Goal: Communication & Community: Answer question/provide support

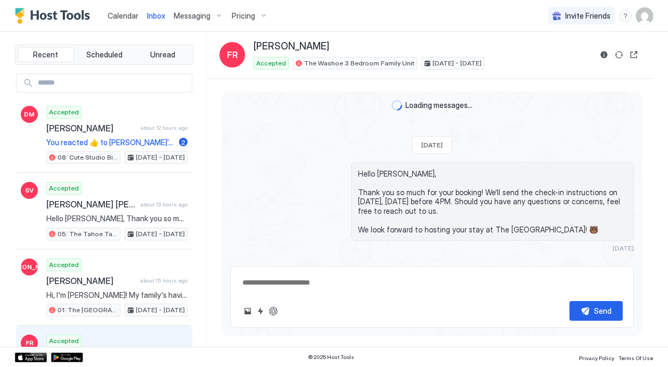
type textarea "*"
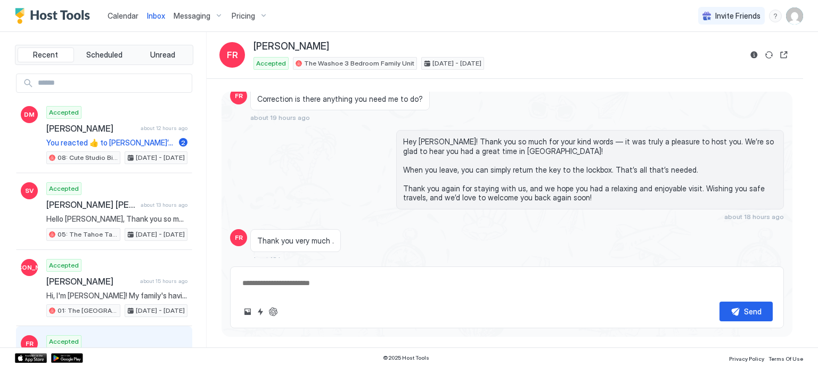
scroll to position [1077, 0]
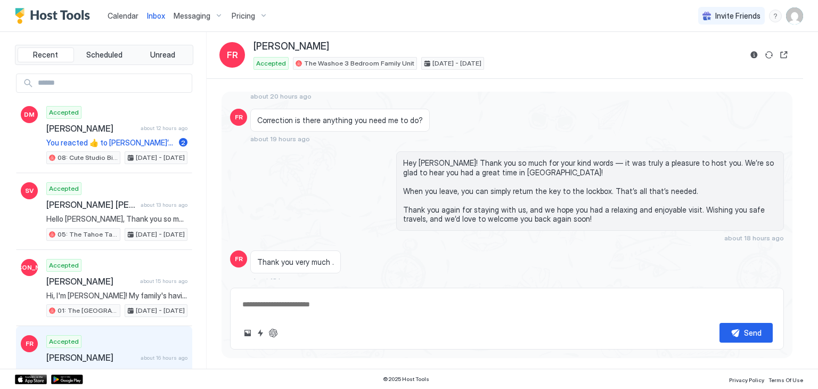
click at [126, 11] on span "Calendar" at bounding box center [123, 15] width 31 height 9
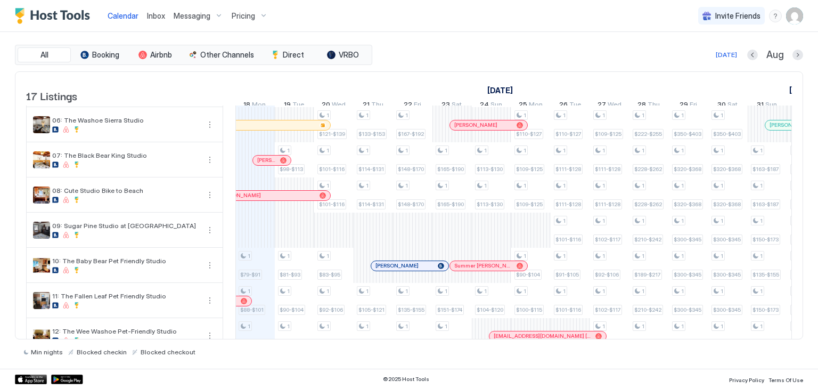
scroll to position [185, 0]
click at [281, 242] on div "1 $96-$110 1 $96-$110 1 $103-$118 1 $96-$110 1 $110-$127 1 $79-$91 1 $88-$101 1…" at bounding box center [708, 224] width 2128 height 607
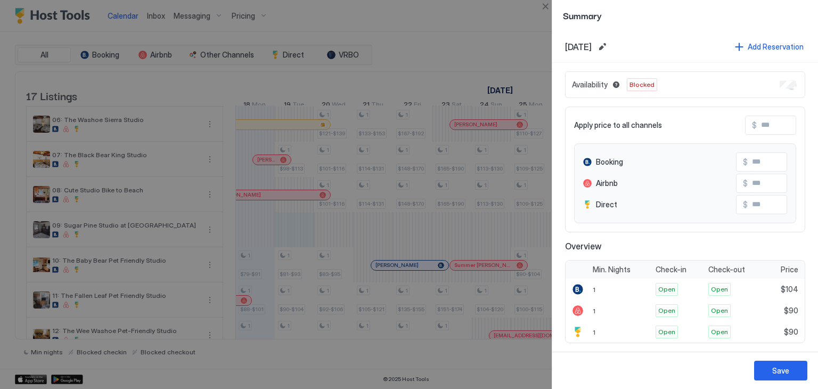
click at [667, 81] on div "Availability Blocked" at bounding box center [685, 84] width 240 height 27
click at [667, 367] on div "Save" at bounding box center [780, 370] width 17 height 11
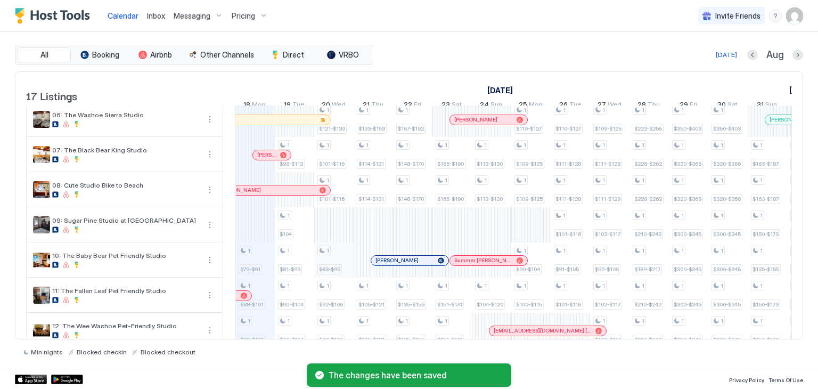
scroll to position [0, 556]
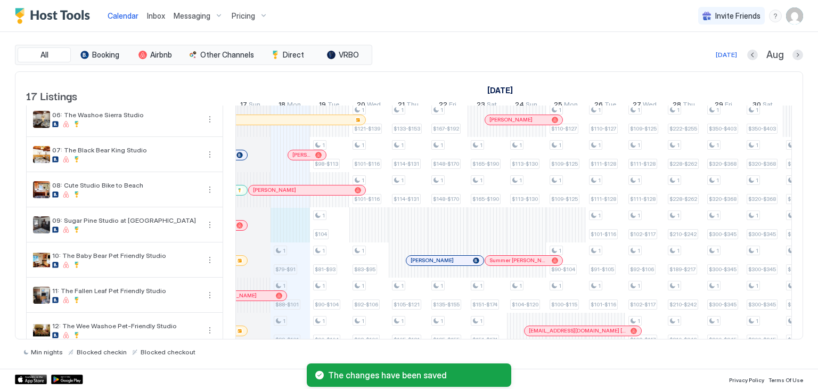
click at [284, 236] on div "1 $96-$110 1 $96-$110 1 $103-$118 1 $96-$110 1 $110-$127 1 $79-$91 1 $88-$101 1…" at bounding box center [743, 219] width 2128 height 607
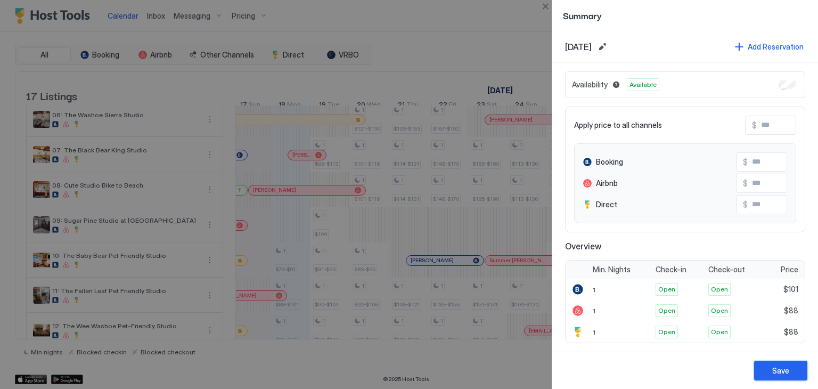
click at [667, 367] on div "Save" at bounding box center [780, 370] width 17 height 11
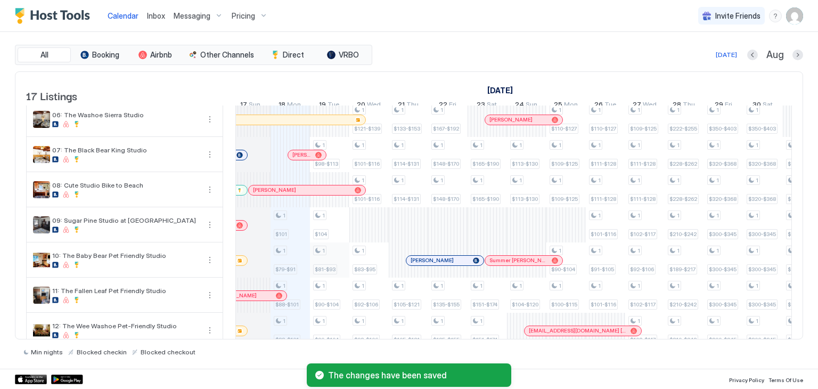
scroll to position [0, 611]
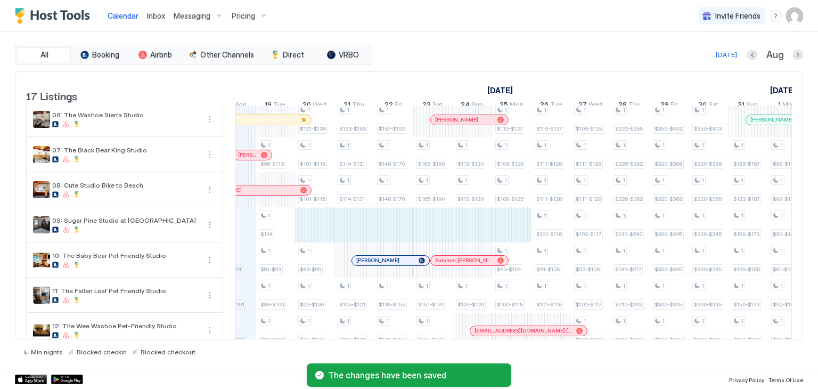
drag, startPoint x: 315, startPoint y: 232, endPoint x: 520, endPoint y: 229, distance: 204.5
click at [520, 229] on div "1 $96-$110 1 $96-$110 1 $103-$118 1 $96-$110 1 $110-$127 1 $101 1 $79-$91 1 $88…" at bounding box center [689, 219] width 2128 height 607
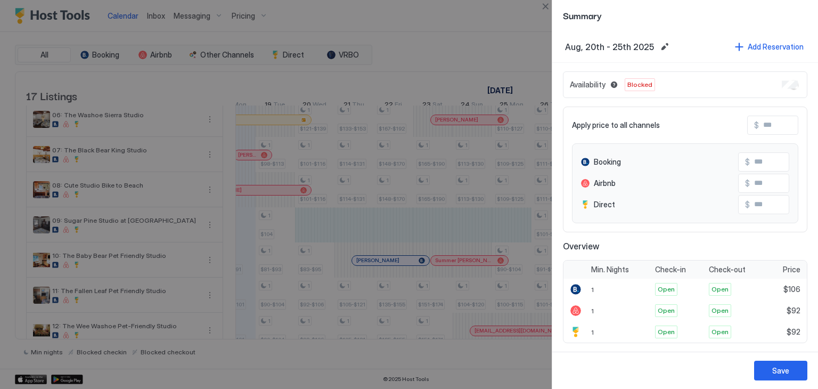
click at [667, 85] on div "Availability Blocked" at bounding box center [685, 84] width 244 height 27
click at [667, 367] on div "Save" at bounding box center [780, 370] width 17 height 11
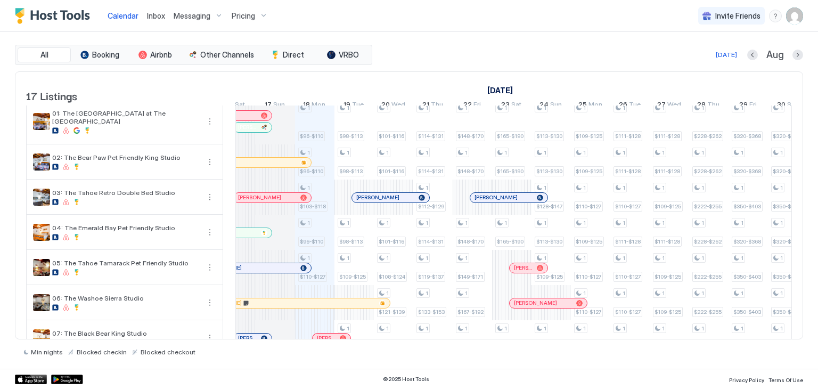
scroll to position [0, 0]
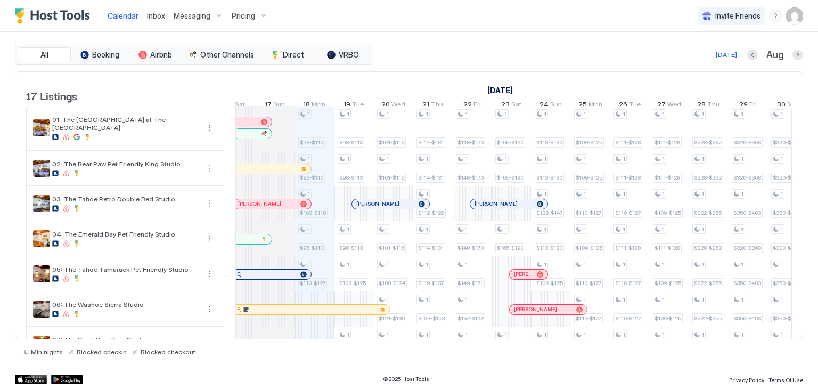
click at [158, 16] on span "Inbox" at bounding box center [156, 15] width 18 height 9
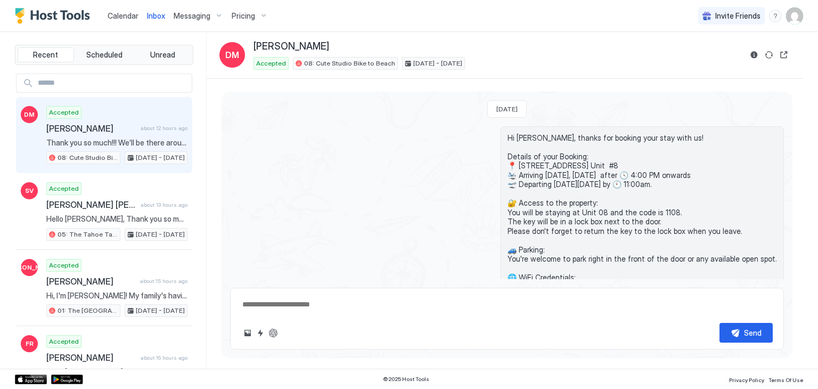
scroll to position [122, 0]
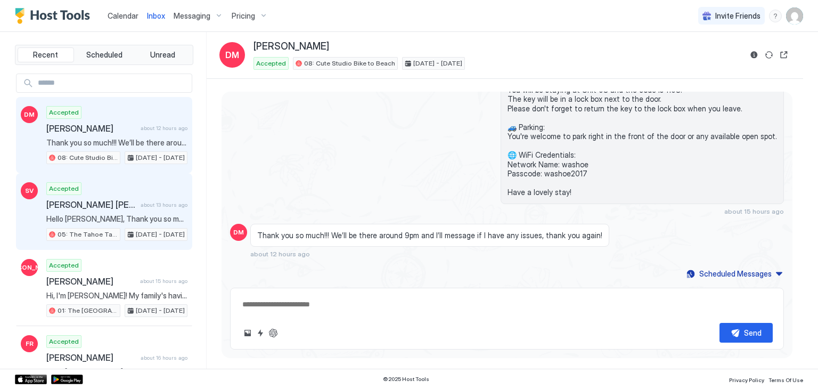
click at [162, 207] on div "Sai Valli Srujana Namburi about 13 hours ago" at bounding box center [116, 204] width 141 height 11
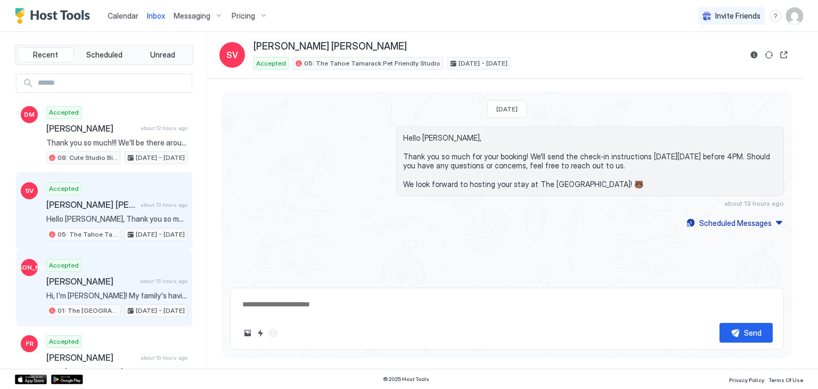
scroll to position [37, 0]
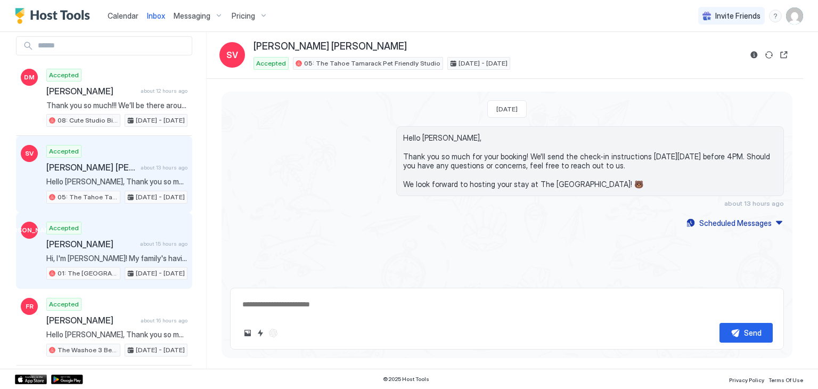
click at [145, 224] on div "Accepted John Odom about 15 hours ago Hi, I'm John! My family's having a reunio…" at bounding box center [116, 250] width 141 height 59
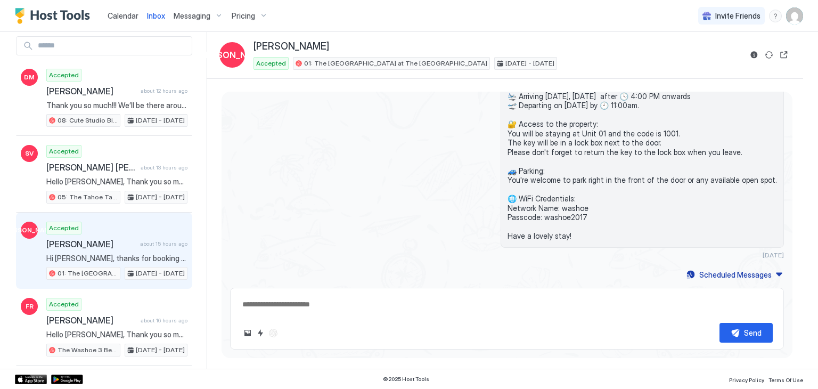
scroll to position [125, 0]
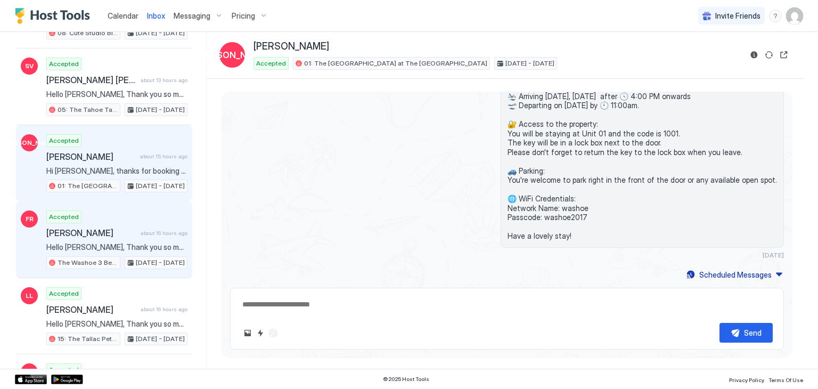
click at [149, 221] on div "Accepted Francisco Rojas about 16 hours ago Hello Francisco, Thank you so much …" at bounding box center [116, 239] width 141 height 59
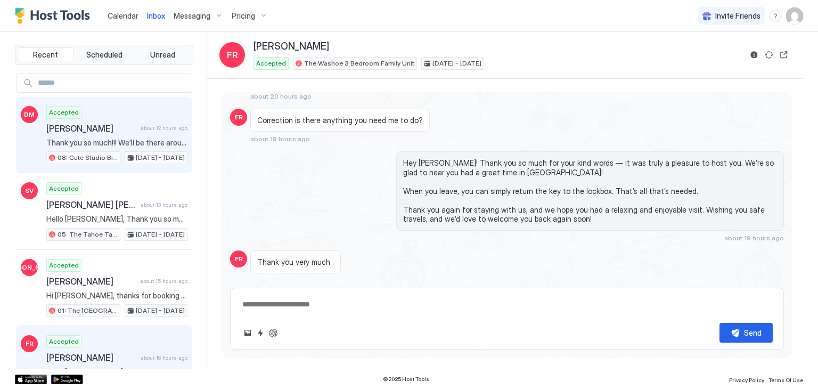
click at [134, 136] on div "Accepted Danielle Miller about 12 hours ago Thank you so much!!! We’ll be there…" at bounding box center [116, 135] width 141 height 59
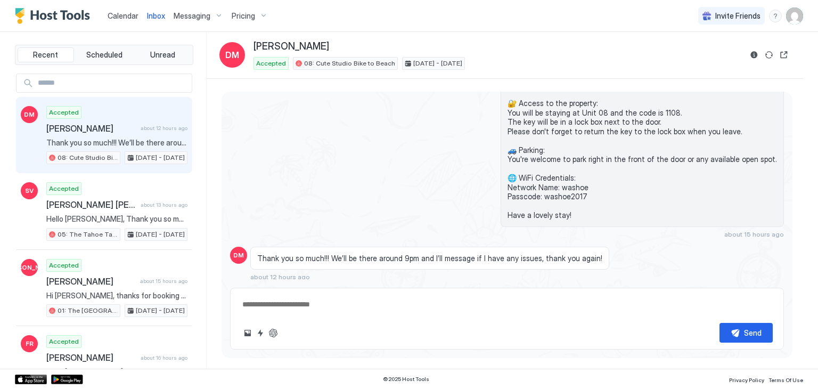
scroll to position [122, 0]
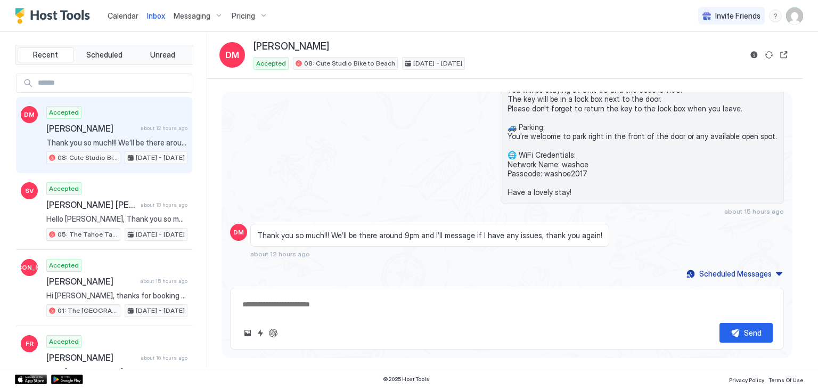
click at [128, 10] on link "Calendar" at bounding box center [123, 15] width 31 height 11
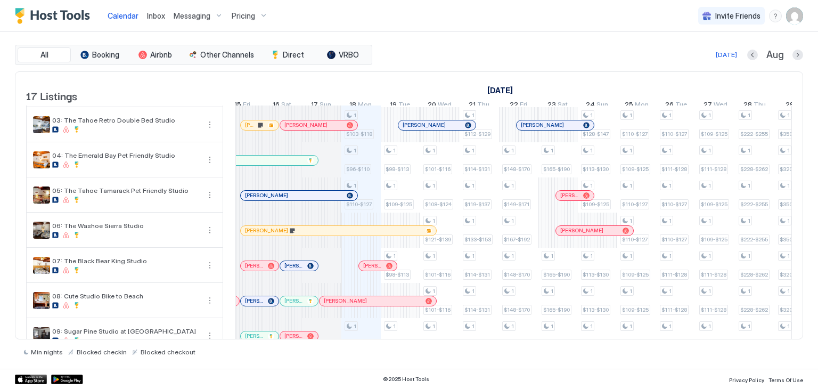
scroll to position [0, 485]
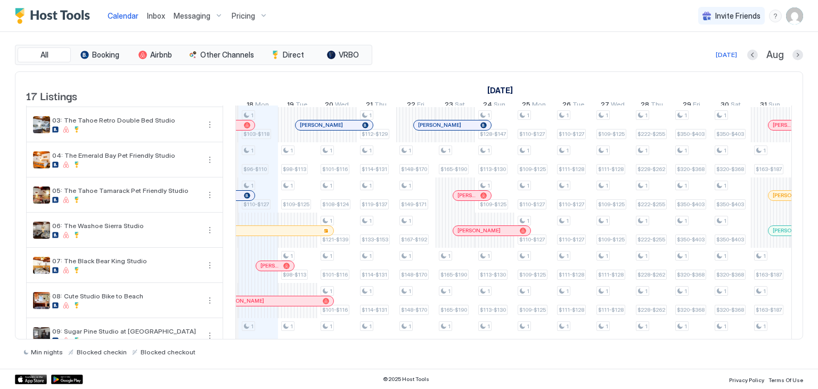
click at [162, 12] on span "Inbox" at bounding box center [156, 15] width 18 height 9
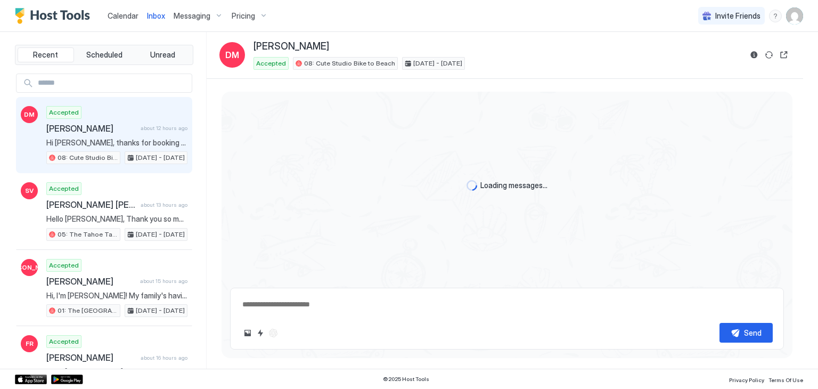
scroll to position [159, 0]
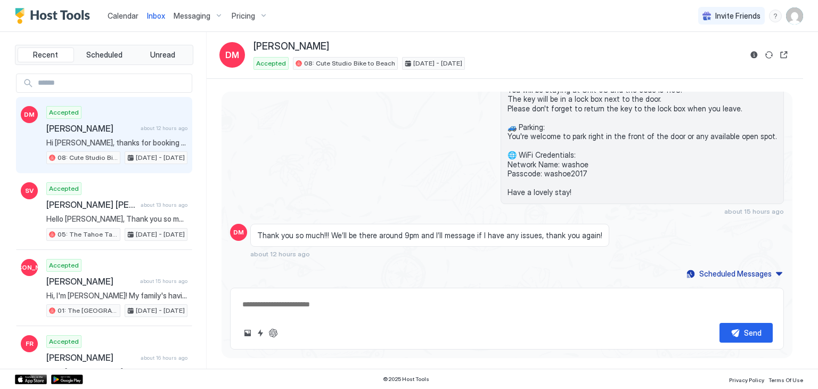
click at [337, 308] on textarea at bounding box center [506, 304] width 531 height 20
type textarea "*"
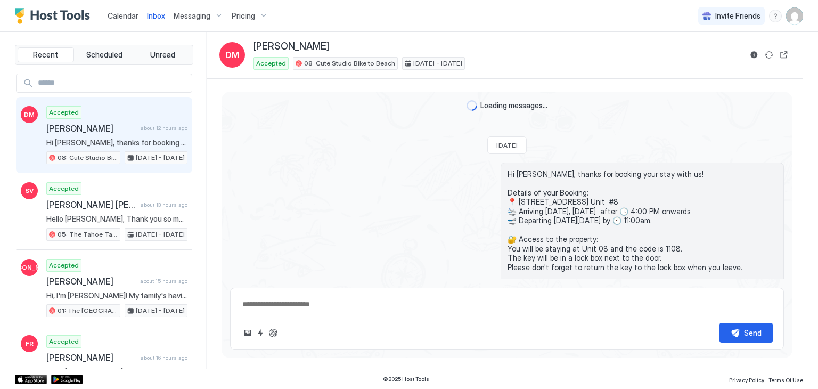
scroll to position [159, 0]
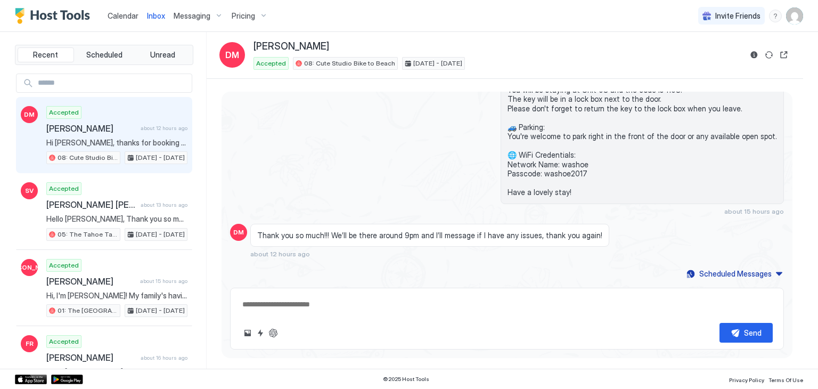
click at [296, 308] on textarea at bounding box center [506, 304] width 531 height 20
type textarea "*"
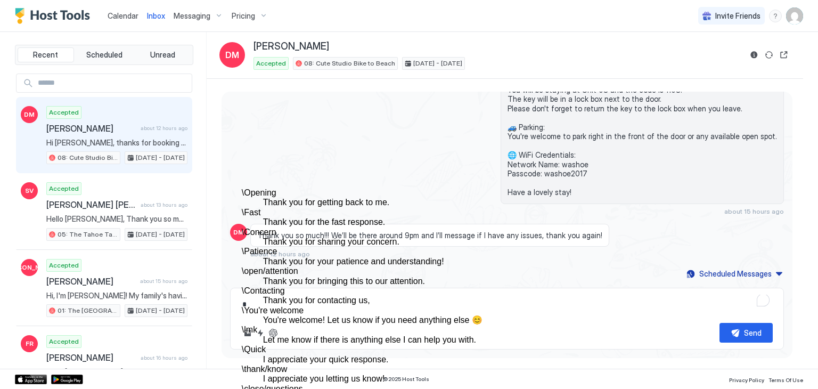
scroll to position [200, 0]
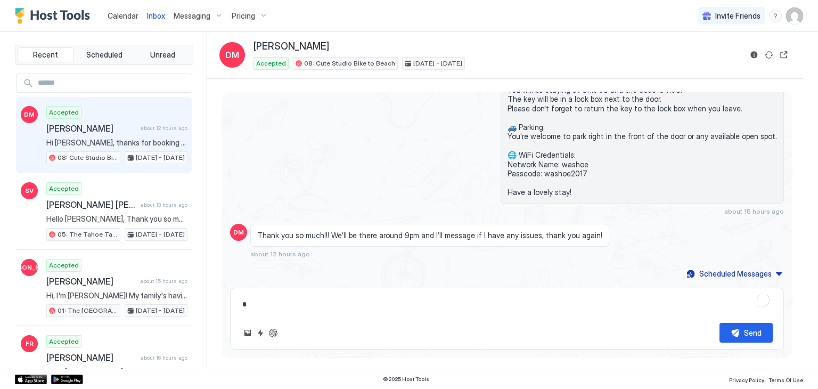
type textarea "*"
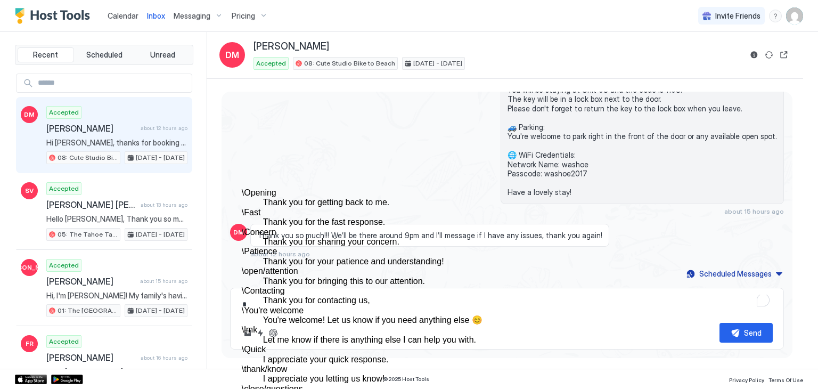
scroll to position [151, 0]
click at [333, 306] on dt "\ You're welcome" at bounding box center [431, 311] width 378 height 10
type textarea "*"
type textarea "**********"
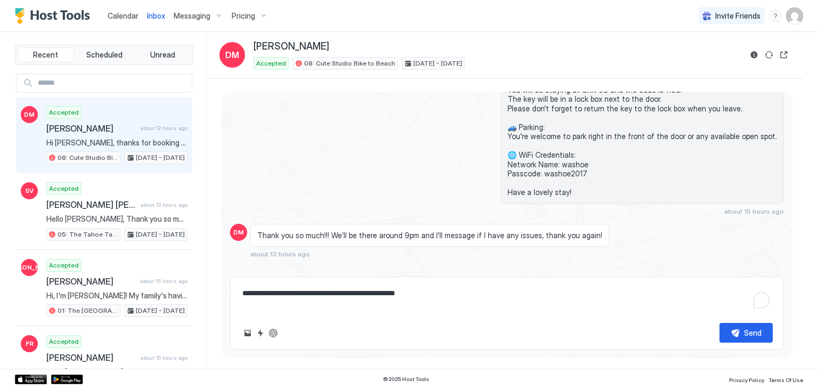
type textarea "*"
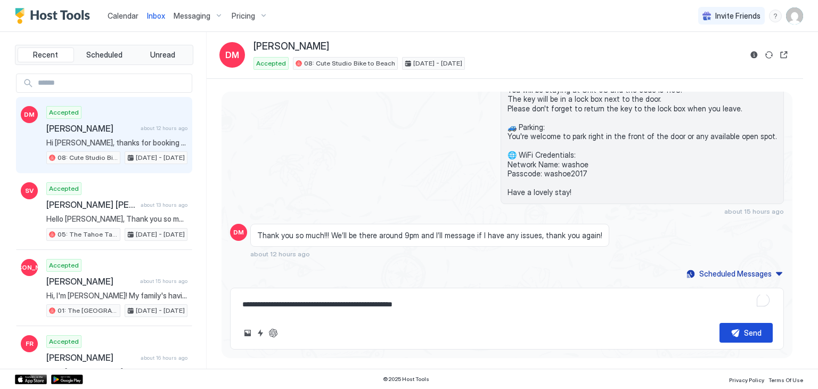
type textarea "**********"
click at [735, 331] on button "Send" at bounding box center [745, 333] width 53 height 20
type textarea "*"
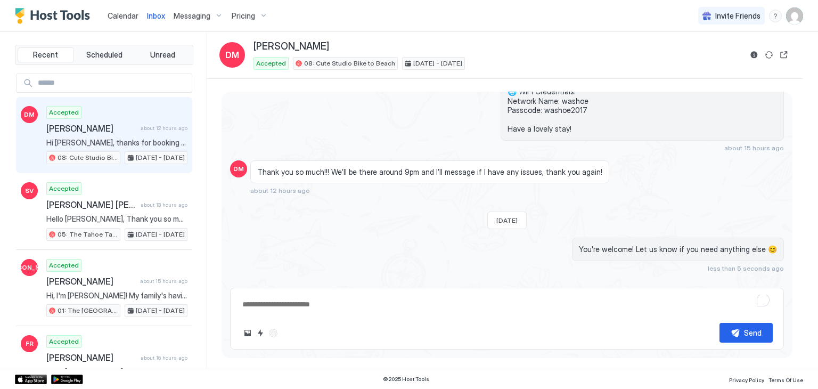
scroll to position [235, 0]
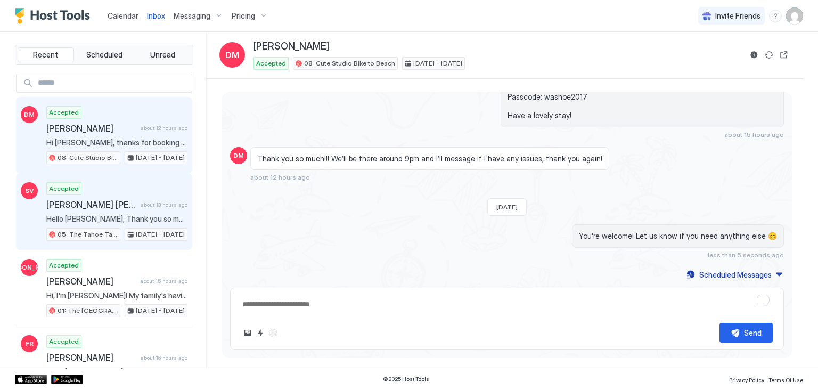
click at [150, 203] on span "about 13 hours ago" at bounding box center [164, 204] width 47 height 7
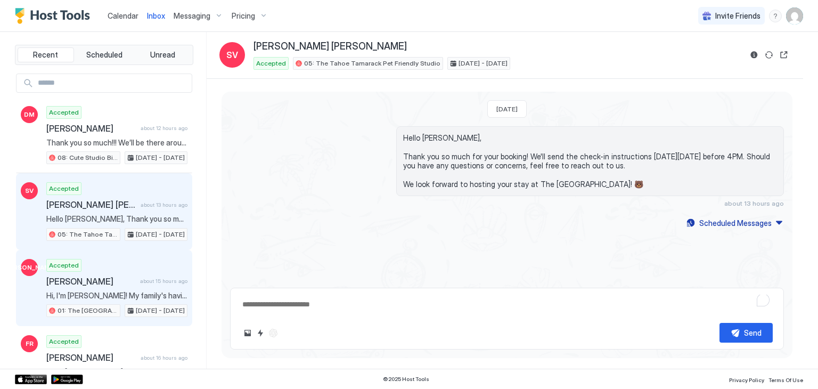
click at [150, 276] on div "[PERSON_NAME] about 15 hours ago" at bounding box center [116, 281] width 141 height 11
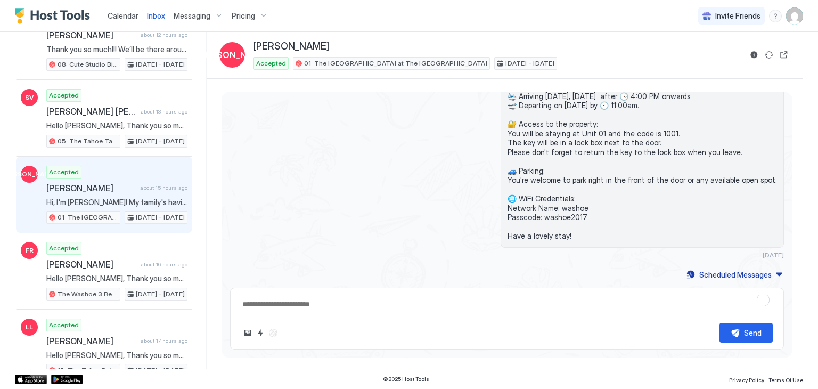
scroll to position [94, 0]
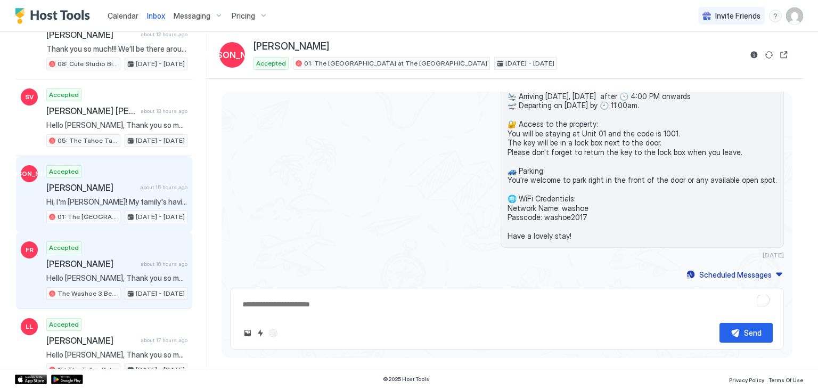
click at [150, 274] on span "Hello [PERSON_NAME], Thank you so much for your booking! We'll send the check-i…" at bounding box center [116, 278] width 141 height 10
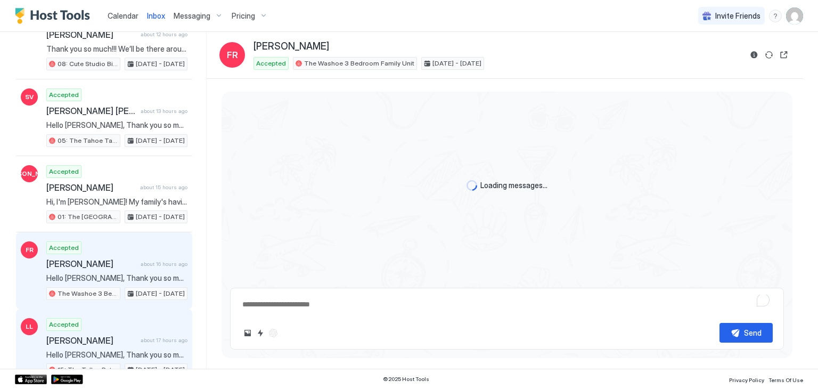
scroll to position [1077, 0]
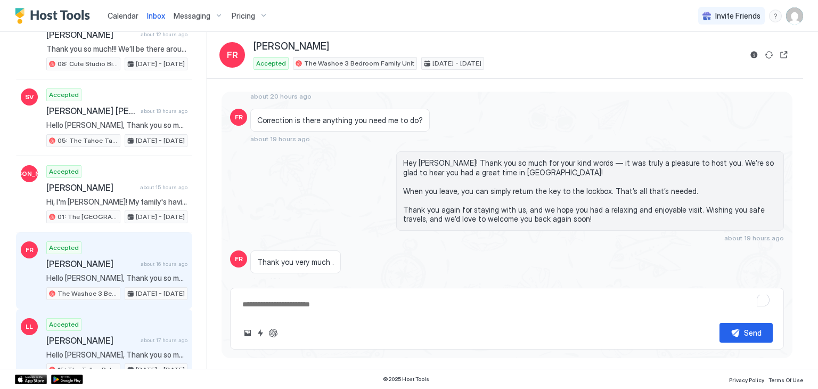
click at [160, 335] on div "[PERSON_NAME] about 17 hours ago" at bounding box center [116, 340] width 141 height 11
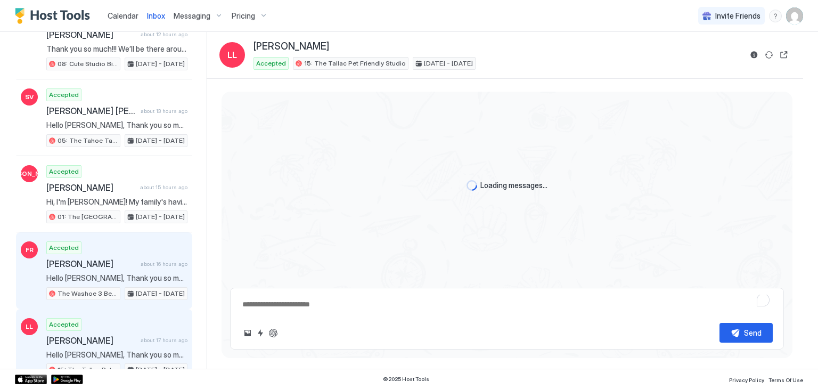
click at [149, 264] on span "about 16 hours ago" at bounding box center [164, 263] width 47 height 7
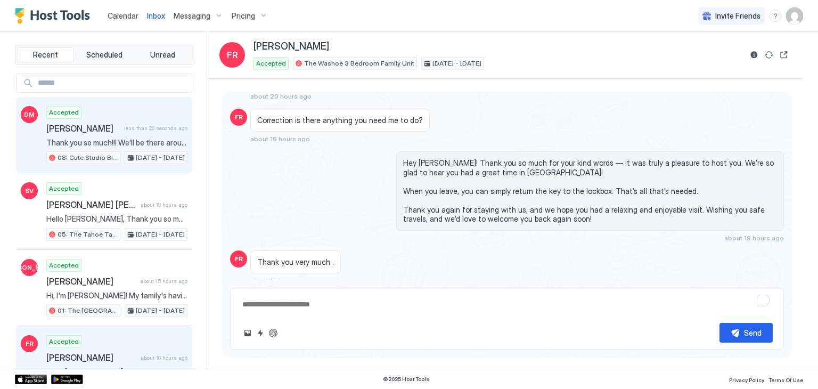
click at [116, 123] on div "[PERSON_NAME] less than 20 seconds ago" at bounding box center [116, 128] width 141 height 11
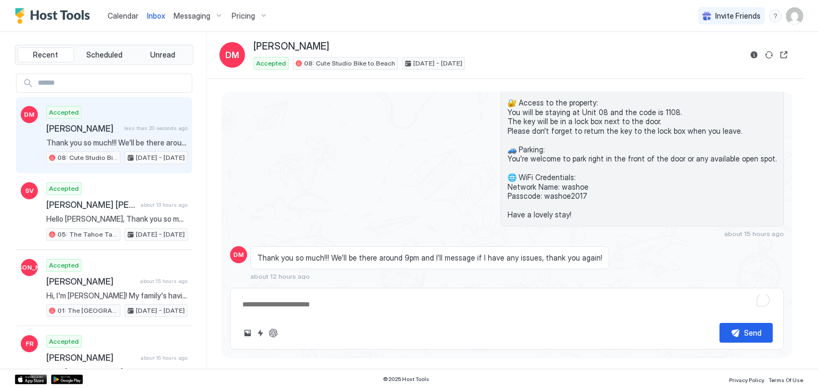
type textarea "*"
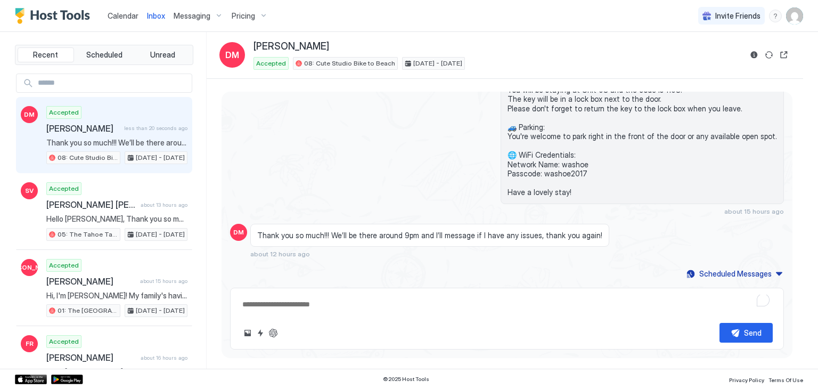
click at [106, 18] on div "Calendar" at bounding box center [122, 16] width 39 height 20
click at [132, 20] on span "Calendar" at bounding box center [123, 15] width 31 height 9
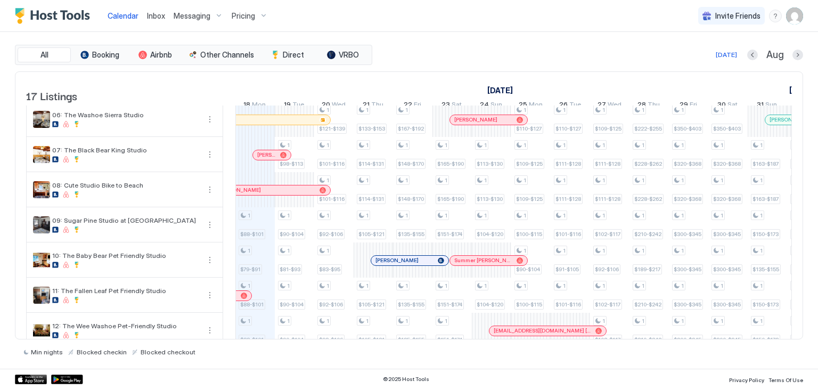
scroll to position [189, 0]
